Goal: Find specific page/section: Find specific page/section

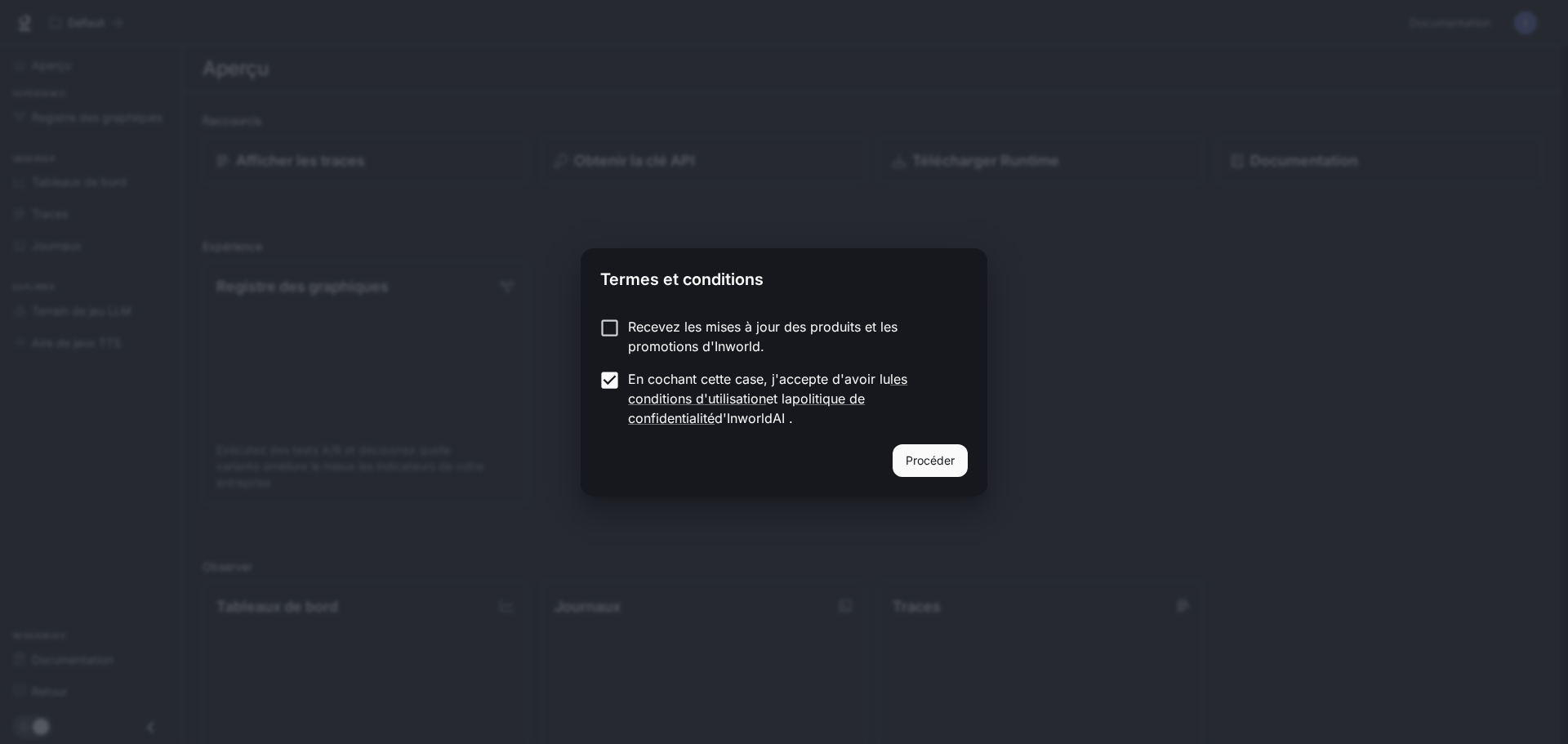
click at [608, 372] on form "Recevez les mises à jour des produits et les promotions d'Inworld. En cochant c…" at bounding box center [784, 372] width 367 height 111
click at [959, 476] on button "Procéder" at bounding box center [929, 460] width 75 height 33
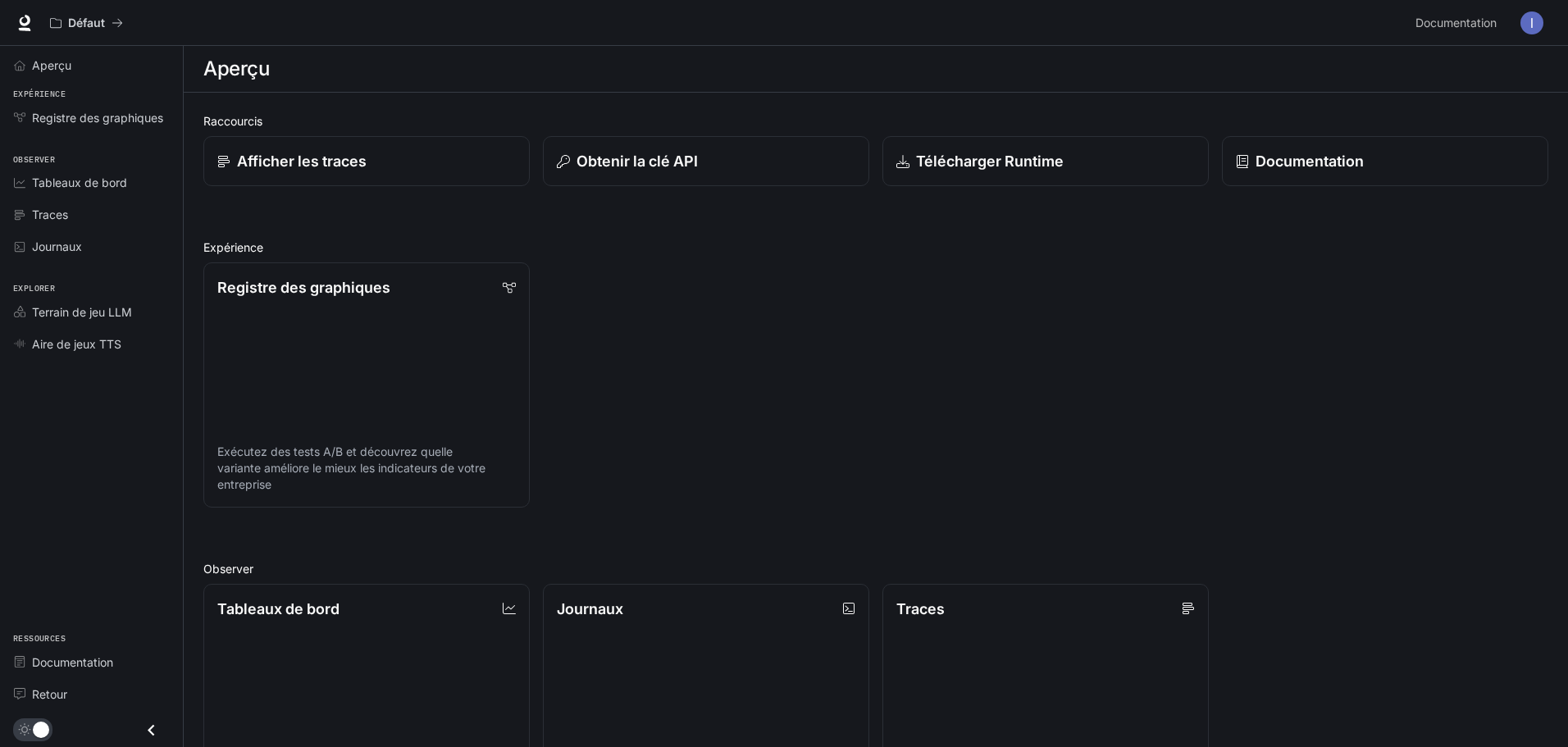
click at [339, 161] on font "Afficher les traces" at bounding box center [302, 161] width 130 height 17
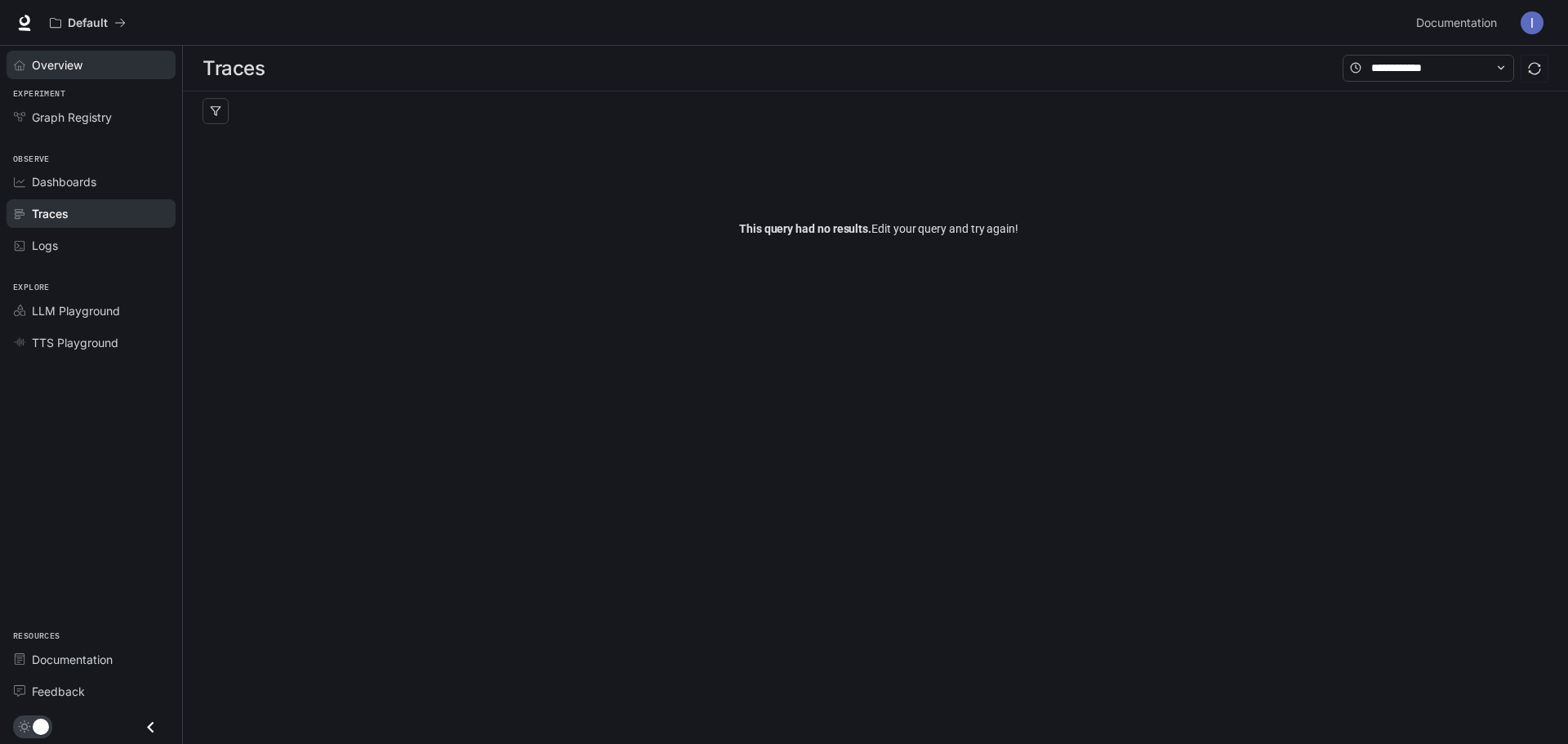
click at [117, 66] on div "Overview" at bounding box center [100, 65] width 137 height 17
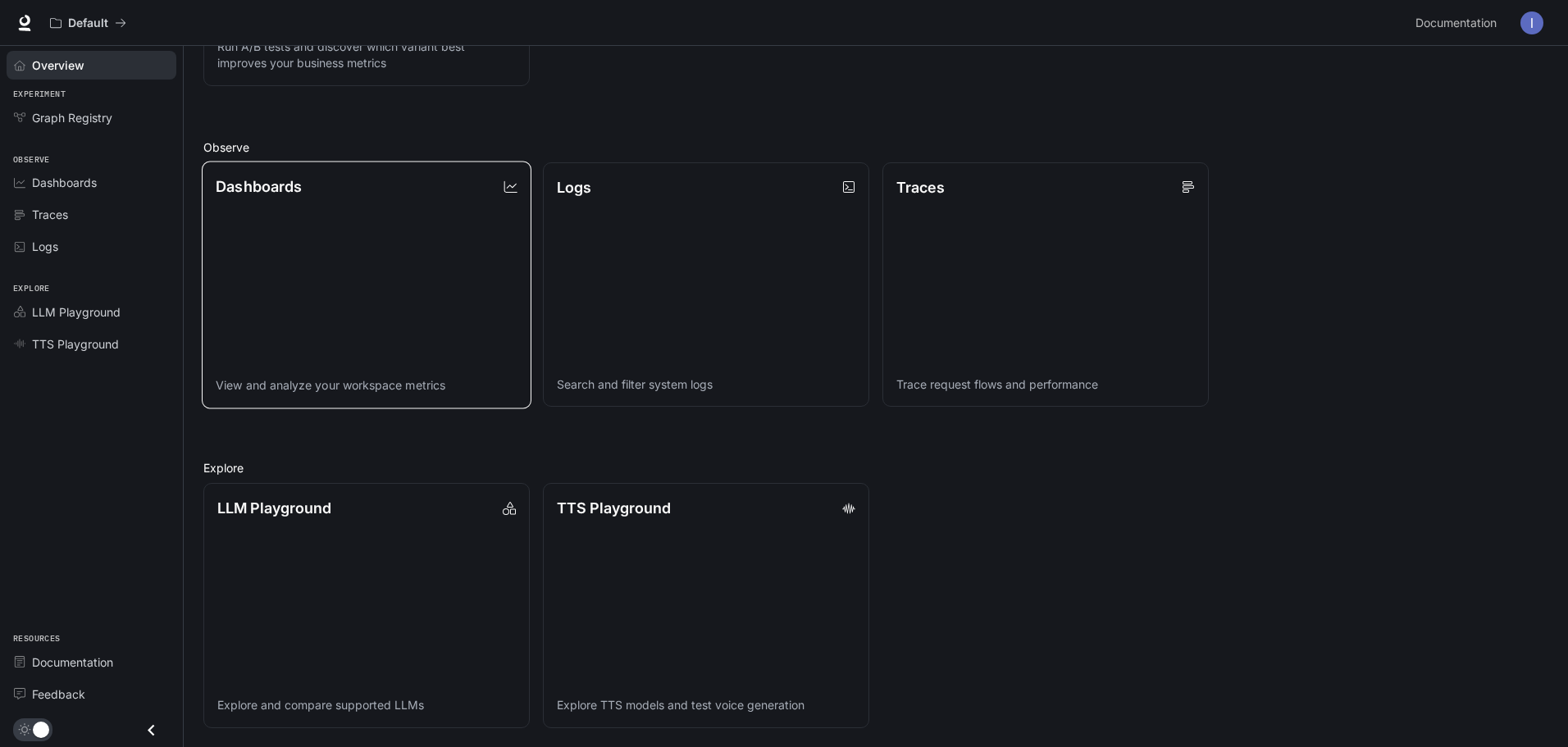
scroll to position [422, 0]
